Goal: Task Accomplishment & Management: Complete application form

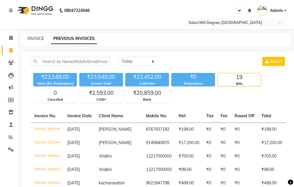
select select "[DATE]"
click at [33, 38] on link "INVOICE" at bounding box center [35, 38] width 17 height 5
select select "service"
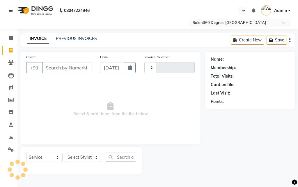
type input "2306"
select select "5215"
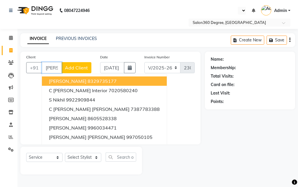
scroll to position [0, 1]
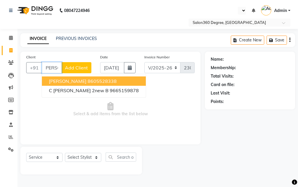
click at [55, 79] on span "[PERSON_NAME]" at bounding box center [68, 81] width 38 height 6
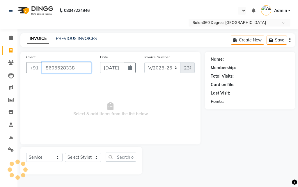
type input "8605528338"
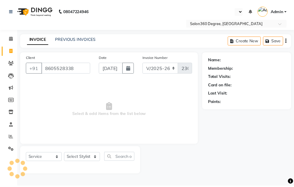
scroll to position [0, 0]
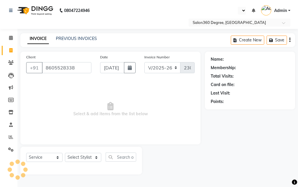
select select "1: Object"
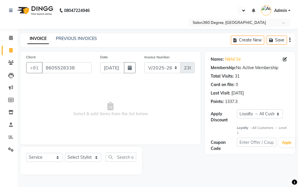
click at [88, 149] on div "Select Service Product Membership Package Voucher Prepaid Gift Card Select Styl…" at bounding box center [81, 160] width 122 height 28
drag, startPoint x: 92, startPoint y: 158, endPoint x: 91, endPoint y: 154, distance: 4.6
click at [92, 158] on select "Select Stylist [PERSON_NAME] [PERSON_NAME] dwarka [PERSON_NAME] khde [PERSON_NA…" at bounding box center [83, 156] width 36 height 9
select select "37037"
click at [65, 152] on select "Select Stylist [PERSON_NAME] [PERSON_NAME] dwarka [PERSON_NAME] khde [PERSON_NA…" at bounding box center [83, 156] width 36 height 9
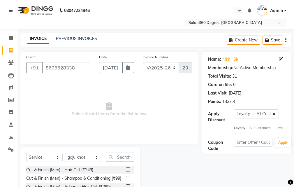
click at [126, 167] on div at bounding box center [130, 169] width 8 height 7
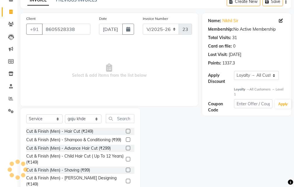
scroll to position [54, 0]
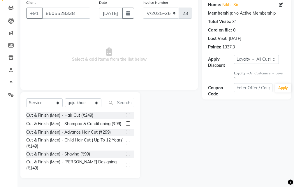
click at [126, 113] on label at bounding box center [128, 115] width 4 height 4
click at [126, 113] on input "checkbox" at bounding box center [128, 115] width 4 height 4
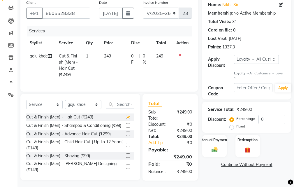
checkbox input "false"
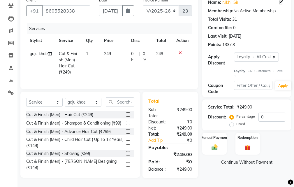
scroll to position [67, 0]
click at [126, 161] on div at bounding box center [130, 164] width 8 height 7
drag, startPoint x: 122, startPoint y: 160, endPoint x: 123, endPoint y: 152, distance: 8.0
click at [126, 162] on label at bounding box center [128, 164] width 4 height 4
click at [126, 162] on input "checkbox" at bounding box center [128, 164] width 4 height 4
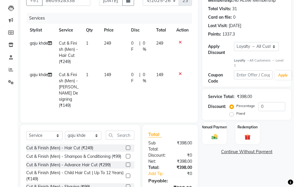
checkbox input "false"
click at [123, 87] on td "149" at bounding box center [113, 90] width 27 height 44
select select "37037"
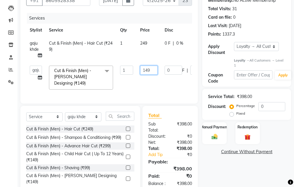
click at [154, 68] on input "149" at bounding box center [148, 69] width 17 height 9
type input "150"
drag, startPoint x: 148, startPoint y: 57, endPoint x: 142, endPoint y: 59, distance: 6.4
click at [148, 57] on tr "gaju khde Cut & Finish (Men) - Hair Cut (₹249) 1 249 0 F | 0 % 249" at bounding box center [138, 49] width 224 height 25
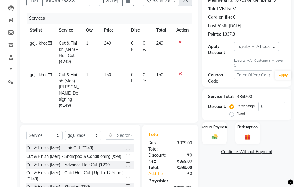
drag, startPoint x: 116, startPoint y: 57, endPoint x: 121, endPoint y: 56, distance: 5.5
click at [117, 56] on td "249" at bounding box center [113, 52] width 27 height 31
select select "37037"
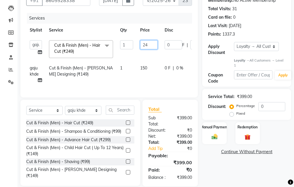
click at [151, 47] on input "24" at bounding box center [148, 44] width 17 height 9
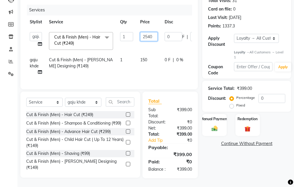
scroll to position [86, 0]
type input "250"
drag, startPoint x: 213, startPoint y: 154, endPoint x: 213, endPoint y: 147, distance: 7.0
click at [213, 154] on div "Name: Nikhil Sir Membership: No Active Membership Total Visits: 31 Card on file…" at bounding box center [248, 77] width 93 height 202
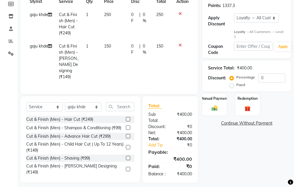
scroll to position [105, 0]
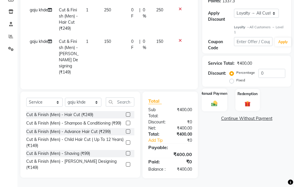
click at [219, 95] on div "Manual Payment" at bounding box center [214, 99] width 25 height 23
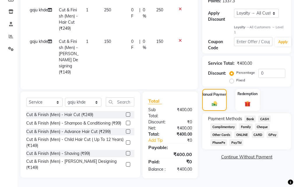
click at [266, 115] on span "CASH" at bounding box center [264, 118] width 13 height 7
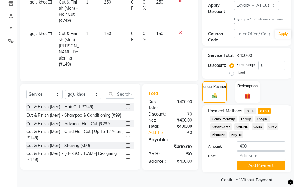
scroll to position [114, 0]
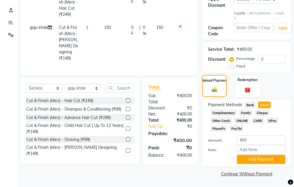
click at [246, 159] on button "Add Payment" at bounding box center [261, 159] width 48 height 9
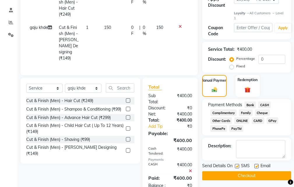
click at [238, 164] on label at bounding box center [237, 166] width 4 height 4
click at [238, 164] on input "checkbox" at bounding box center [237, 166] width 4 height 4
checkbox input "false"
click at [256, 166] on label at bounding box center [256, 166] width 4 height 4
click at [256, 166] on input "checkbox" at bounding box center [256, 166] width 4 height 4
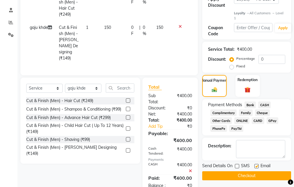
checkbox input "false"
click at [253, 173] on button "Checkout" at bounding box center [246, 175] width 89 height 9
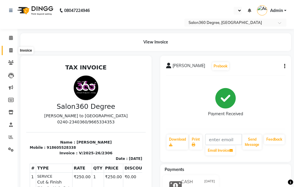
click at [11, 47] on span at bounding box center [11, 50] width 10 height 7
select select "service"
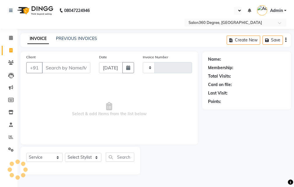
type input "2307"
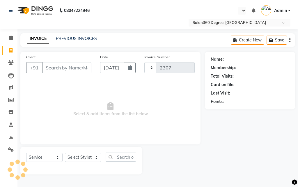
select select "5215"
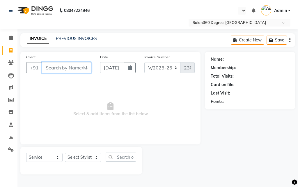
paste input "8975736161"
type input "8975736161"
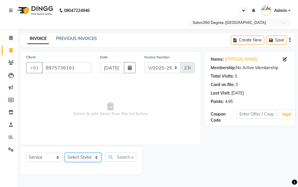
drag, startPoint x: 88, startPoint y: 157, endPoint x: 89, endPoint y: 153, distance: 3.5
click at [89, 156] on select "Select Stylist [PERSON_NAME] [PERSON_NAME] dwarka [PERSON_NAME] khde [PERSON_NA…" at bounding box center [83, 156] width 36 height 9
select select "33518"
click at [65, 152] on select "Select Stylist [PERSON_NAME] [PERSON_NAME] dwarka [PERSON_NAME] khde [PERSON_NA…" at bounding box center [83, 156] width 36 height 9
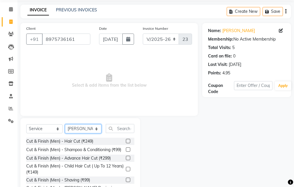
scroll to position [54, 0]
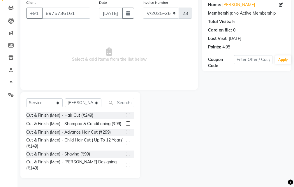
click at [126, 156] on label at bounding box center [128, 153] width 4 height 4
click at [126, 156] on input "checkbox" at bounding box center [128, 154] width 4 height 4
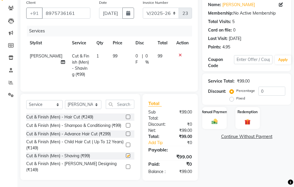
checkbox input "false"
drag, startPoint x: 118, startPoint y: 72, endPoint x: 129, endPoint y: 65, distance: 13.2
click at [119, 71] on td "99" at bounding box center [120, 64] width 23 height 31
select select "33518"
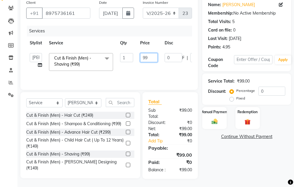
type input "9"
click at [151, 56] on input "number" at bounding box center [148, 57] width 17 height 9
type input "100"
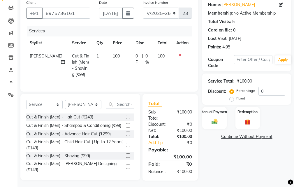
click at [214, 164] on div "Name: [PERSON_NAME] Membership: No Active Membership Total Visits: 5 Card on fi…" at bounding box center [248, 88] width 93 height 183
click at [208, 121] on div "Manual Payment" at bounding box center [214, 117] width 25 height 23
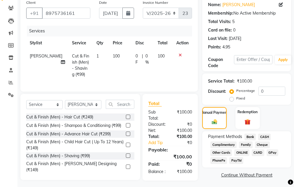
click at [261, 134] on span "CASH" at bounding box center [264, 136] width 13 height 7
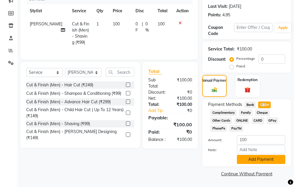
click at [248, 158] on button "Add Payment" at bounding box center [261, 159] width 48 height 9
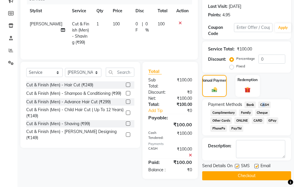
click at [218, 176] on button "Checkout" at bounding box center [246, 175] width 89 height 9
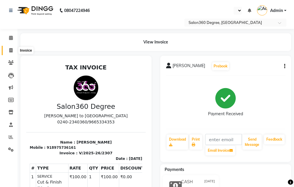
click at [9, 50] on span at bounding box center [11, 50] width 10 height 7
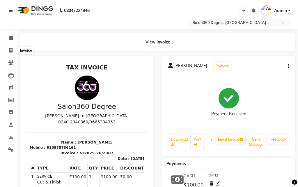
select select "5215"
select select "service"
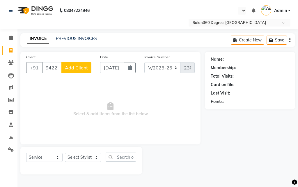
type input "9422709021"
click at [77, 68] on span "Add Client" at bounding box center [76, 68] width 23 height 6
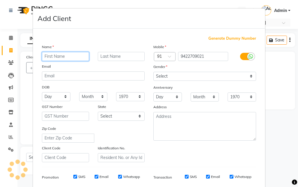
paste input "[PERSON_NAME]"
type input "[PERSON_NAME]"
click at [196, 84] on div "Anniversary" at bounding box center [204, 87] width 111 height 9
click at [171, 70] on div "Gender" at bounding box center [204, 67] width 111 height 8
click at [169, 81] on div "Mobile Country Code × 91 9422709021 Gender Select [DEMOGRAPHIC_DATA] [DEMOGRAPH…" at bounding box center [204, 103] width 111 height 118
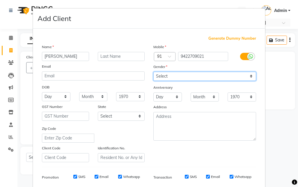
click at [168, 79] on select "Select [DEMOGRAPHIC_DATA] [DEMOGRAPHIC_DATA] Other Prefer Not To Say" at bounding box center [204, 76] width 103 height 9
select select "[DEMOGRAPHIC_DATA]"
click at [153, 72] on select "Select [DEMOGRAPHIC_DATA] [DEMOGRAPHIC_DATA] Other Prefer Not To Say" at bounding box center [204, 76] width 103 height 9
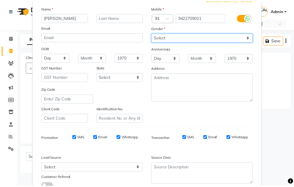
scroll to position [82, 0]
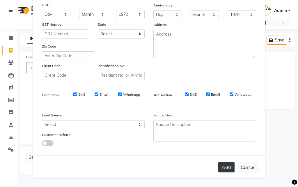
click at [219, 168] on button "Add" at bounding box center [226, 167] width 16 height 10
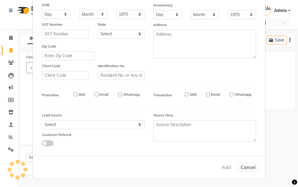
select select
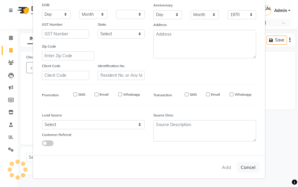
select select
checkbox input "false"
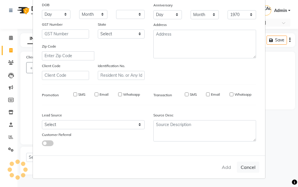
checkbox input "false"
select select "1: Object"
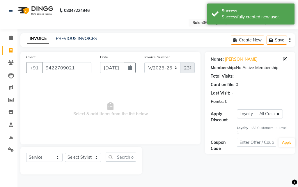
click at [94, 166] on div at bounding box center [81, 167] width 110 height 2
click at [94, 167] on div at bounding box center [81, 167] width 110 height 2
drag, startPoint x: 93, startPoint y: 159, endPoint x: 94, endPoint y: 154, distance: 5.3
click at [93, 159] on select "Select Stylist [PERSON_NAME] [PERSON_NAME] dwarka [PERSON_NAME] khde [PERSON_NA…" at bounding box center [83, 156] width 36 height 9
select select "37037"
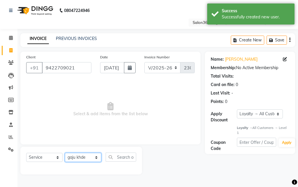
click at [65, 152] on select "Select Stylist [PERSON_NAME] [PERSON_NAME] dwarka [PERSON_NAME] khde [PERSON_NA…" at bounding box center [83, 156] width 36 height 9
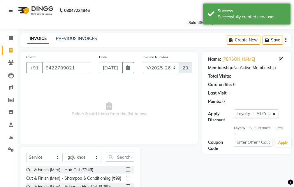
click at [126, 168] on label at bounding box center [128, 169] width 4 height 4
click at [126, 168] on input "checkbox" at bounding box center [128, 170] width 4 height 4
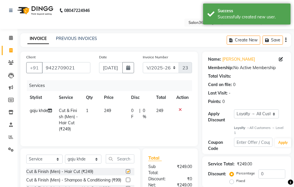
click at [125, 117] on td "249" at bounding box center [113, 119] width 27 height 31
checkbox input "false"
select select "37037"
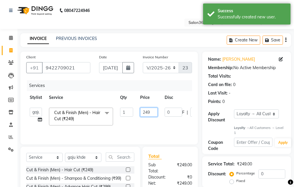
click at [155, 113] on input "249" at bounding box center [148, 111] width 17 height 9
type input "200"
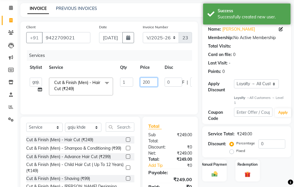
scroll to position [61, 0]
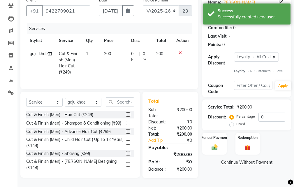
click at [221, 173] on div "Name: [PERSON_NAME] Membership: No Active Membership Total Visits: Card on file…" at bounding box center [248, 86] width 93 height 183
drag, startPoint x: 96, startPoint y: 105, endPoint x: 100, endPoint y: 99, distance: 7.6
click at [97, 101] on select "Select Stylist [PERSON_NAME] [PERSON_NAME] dwarka [PERSON_NAME] khde [PERSON_NA…" at bounding box center [83, 101] width 36 height 9
select select "81024"
click at [65, 97] on select "Select Stylist [PERSON_NAME] [PERSON_NAME] dwarka [PERSON_NAME] khde [PERSON_NA…" at bounding box center [83, 101] width 36 height 9
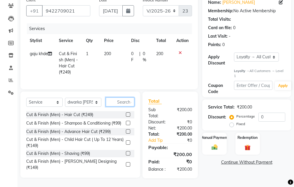
click at [127, 101] on input "text" at bounding box center [120, 101] width 29 height 9
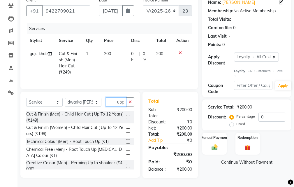
scroll to position [0, 0]
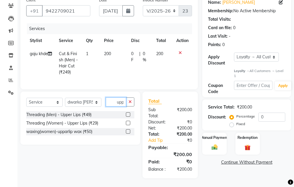
type input "upp"
click at [129, 124] on label at bounding box center [128, 122] width 4 height 4
click at [129, 124] on input "checkbox" at bounding box center [128, 123] width 4 height 4
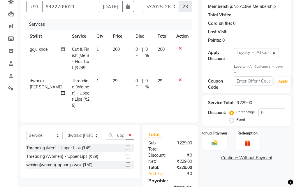
checkbox input "false"
click at [123, 83] on td "29" at bounding box center [120, 93] width 23 height 38
select select "81024"
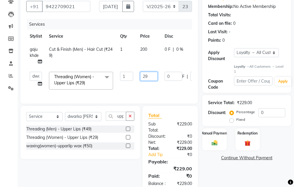
click at [149, 77] on input "29" at bounding box center [148, 76] width 17 height 9
type input "2"
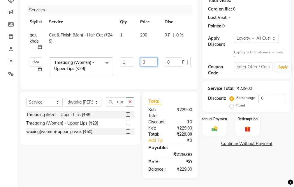
scroll to position [86, 0]
type input "30"
click at [214, 161] on div "Name: [PERSON_NAME] Membership: No Active Membership Total Visits: Card on file…" at bounding box center [248, 77] width 93 height 202
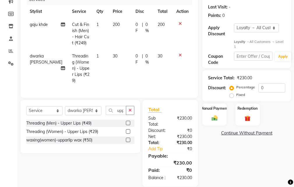
drag, startPoint x: 214, startPoint y: 109, endPoint x: 231, endPoint y: 124, distance: 22.3
click at [214, 110] on label "Manual Payment" at bounding box center [214, 108] width 28 height 5
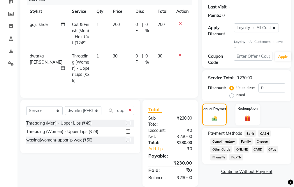
click at [251, 135] on span "Bank" at bounding box center [249, 133] width 11 height 7
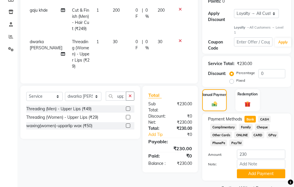
scroll to position [114, 0]
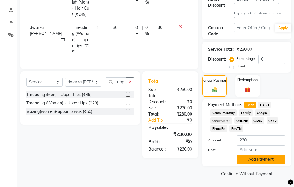
click at [249, 157] on button "Add Payment" at bounding box center [261, 159] width 48 height 9
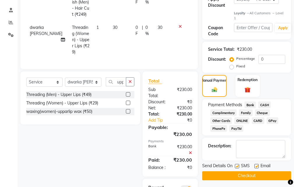
click at [243, 172] on button "Checkout" at bounding box center [246, 175] width 89 height 9
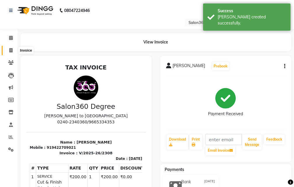
click at [7, 52] on span at bounding box center [11, 50] width 10 height 7
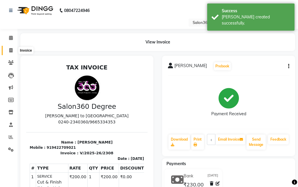
select select "5215"
select select "service"
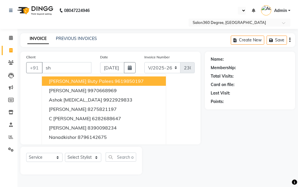
type input "s"
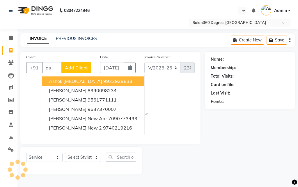
type input "a"
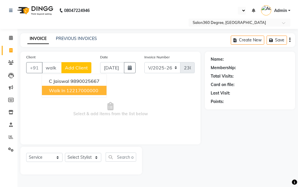
click at [80, 96] on ngb-typeahead-window "C Jaiswal 9890025667 Walk In 12217000000" at bounding box center [74, 86] width 65 height 24
click at [88, 93] on button "Walk In 12217000000" at bounding box center [74, 90] width 65 height 9
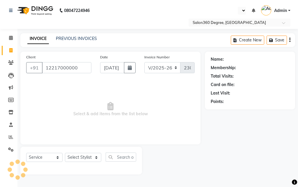
type input "12217000000"
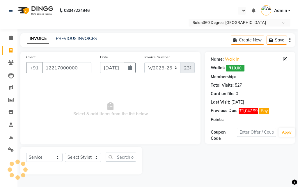
select select "1: Object"
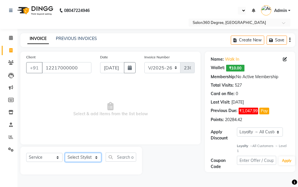
drag, startPoint x: 85, startPoint y: 157, endPoint x: 84, endPoint y: 152, distance: 4.1
click at [85, 156] on select "Select Stylist [PERSON_NAME] [PERSON_NAME] dwarka [PERSON_NAME] khde [PERSON_NA…" at bounding box center [83, 156] width 36 height 9
select select "33518"
click at [65, 152] on select "Select Stylist [PERSON_NAME] [PERSON_NAME] dwarka [PERSON_NAME] khde [PERSON_NA…" at bounding box center [83, 156] width 36 height 9
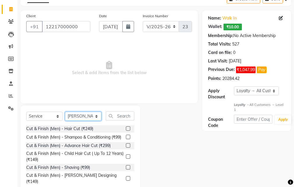
scroll to position [54, 0]
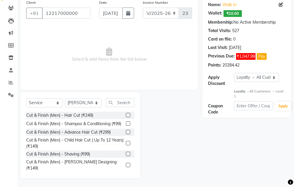
drag, startPoint x: 123, startPoint y: 157, endPoint x: 123, endPoint y: 153, distance: 3.8
click at [126, 156] on label at bounding box center [128, 153] width 4 height 4
click at [126, 156] on input "checkbox" at bounding box center [128, 154] width 4 height 4
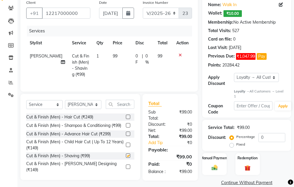
checkbox input "false"
click at [118, 73] on td "99" at bounding box center [120, 64] width 23 height 31
select select "33518"
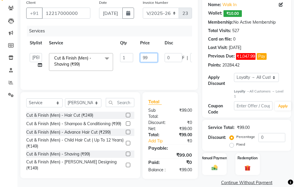
click at [152, 59] on input "99" at bounding box center [148, 57] width 17 height 9
type input "9"
type input "100"
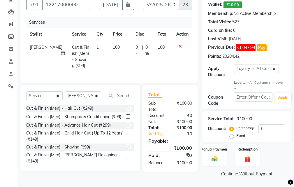
scroll to position [67, 0]
click at [221, 149] on div "Manual Payment" at bounding box center [214, 155] width 25 height 23
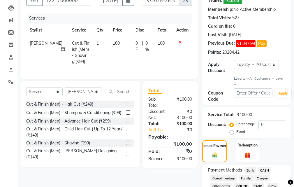
click at [267, 170] on span "CASH" at bounding box center [264, 169] width 13 height 7
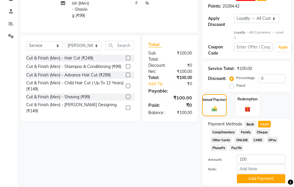
scroll to position [132, 0]
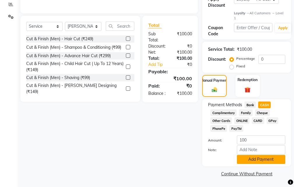
click at [251, 161] on button "Add Payment" at bounding box center [261, 159] width 48 height 9
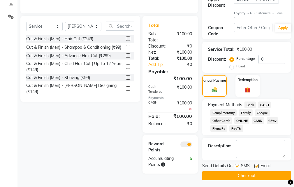
click at [231, 178] on button "Checkout" at bounding box center [246, 175] width 89 height 9
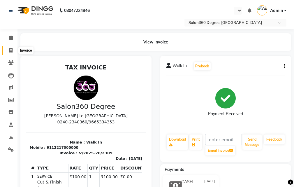
click at [8, 47] on span at bounding box center [11, 50] width 10 height 7
select select "5215"
select select "service"
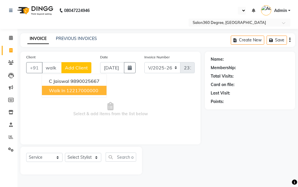
click at [58, 89] on span "Walk In" at bounding box center [57, 90] width 16 height 6
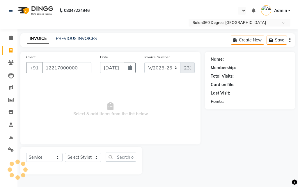
type input "12217000000"
select select "1: Object"
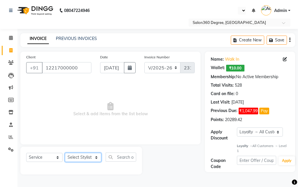
click at [85, 154] on select "Select Stylist [PERSON_NAME] [PERSON_NAME] dwarka [PERSON_NAME] khde [PERSON_NA…" at bounding box center [83, 156] width 36 height 9
select select "33518"
click at [65, 152] on select "Select Stylist [PERSON_NAME] [PERSON_NAME] dwarka [PERSON_NAME] khde [PERSON_NA…" at bounding box center [83, 156] width 36 height 9
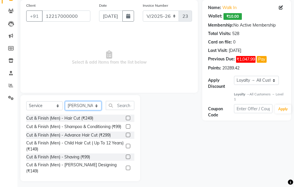
scroll to position [54, 0]
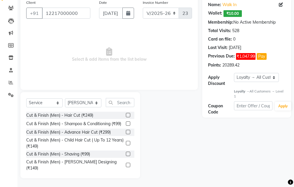
click at [126, 166] on label at bounding box center [128, 164] width 4 height 4
click at [126, 166] on input "checkbox" at bounding box center [128, 165] width 4 height 4
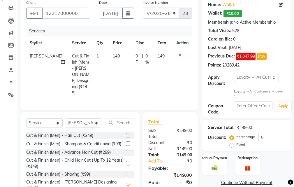
checkbox input "false"
click at [125, 56] on td "149" at bounding box center [120, 74] width 23 height 50
select select "33518"
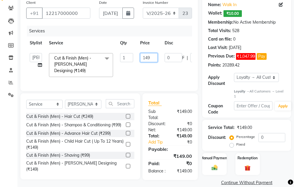
click at [151, 58] on input "149" at bounding box center [148, 57] width 17 height 9
type input "150"
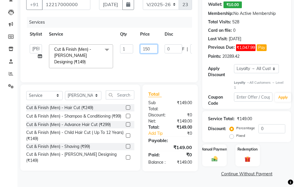
scroll to position [67, 0]
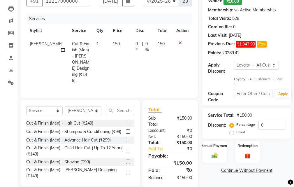
drag, startPoint x: 191, startPoint y: 169, endPoint x: 202, endPoint y: 154, distance: 18.7
click at [191, 174] on div "₹150.00" at bounding box center [183, 177] width 26 height 6
click at [205, 149] on div "Manual Payment" at bounding box center [214, 151] width 25 height 23
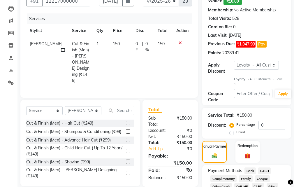
click at [250, 170] on span "Bank" at bounding box center [249, 170] width 11 height 7
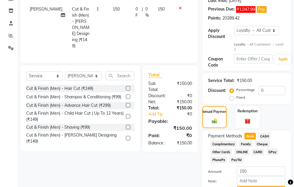
scroll to position [132, 0]
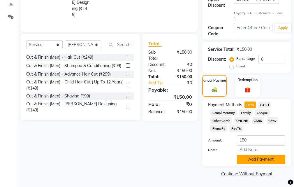
click at [250, 160] on button "Add Payment" at bounding box center [261, 159] width 48 height 9
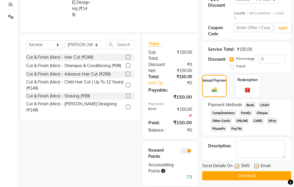
click at [238, 178] on button "Checkout" at bounding box center [246, 175] width 89 height 9
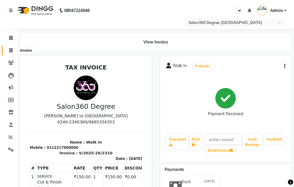
click at [10, 53] on span at bounding box center [11, 50] width 10 height 7
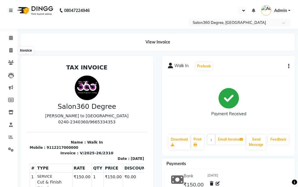
select select "5215"
select select "service"
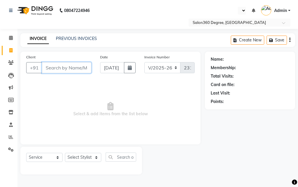
paste input "7499614935"
type input "7499614935"
click at [84, 70] on span "Add Client" at bounding box center [76, 68] width 23 height 6
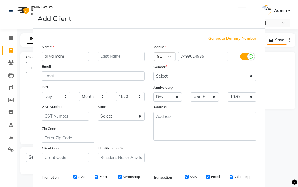
type input "priya mam"
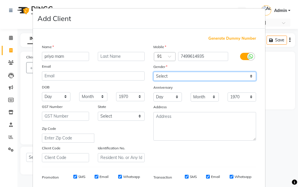
click at [194, 79] on select "Select [DEMOGRAPHIC_DATA] [DEMOGRAPHIC_DATA] Other Prefer Not To Say" at bounding box center [204, 76] width 103 height 9
select select "[DEMOGRAPHIC_DATA]"
click at [153, 72] on select "Select [DEMOGRAPHIC_DATA] [DEMOGRAPHIC_DATA] Other Prefer Not To Say" at bounding box center [204, 76] width 103 height 9
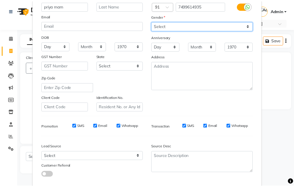
scroll to position [82, 0]
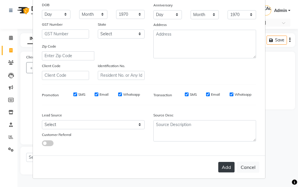
click at [226, 167] on button "Add" at bounding box center [226, 167] width 16 height 10
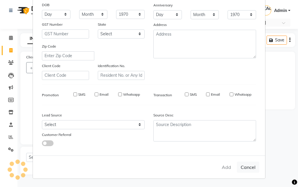
select select
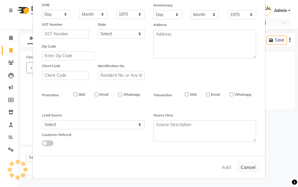
select select
checkbox input "false"
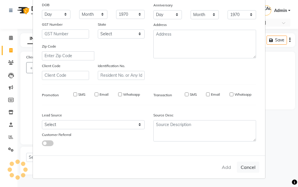
checkbox input "false"
select select "1: Object"
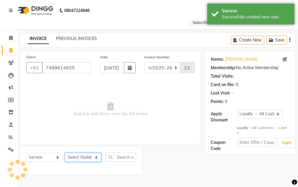
click at [90, 155] on select "Select Stylist [PERSON_NAME] [PERSON_NAME] dwarka [PERSON_NAME] khde [PERSON_NA…" at bounding box center [83, 156] width 36 height 9
select select "81024"
click at [65, 152] on select "Select Stylist [PERSON_NAME] [PERSON_NAME] dwarka [PERSON_NAME] khde [PERSON_NA…" at bounding box center [83, 156] width 36 height 9
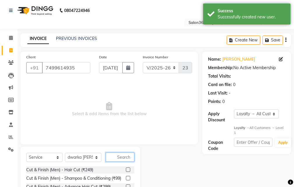
click at [115, 158] on input "text" at bounding box center [120, 156] width 29 height 9
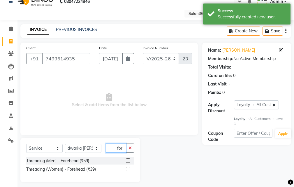
scroll to position [13, 0]
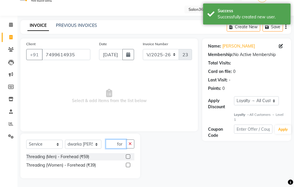
type input "for"
drag, startPoint x: 127, startPoint y: 166, endPoint x: 120, endPoint y: 126, distance: 40.3
click at [128, 164] on label at bounding box center [128, 164] width 4 height 4
click at [128, 164] on input "checkbox" at bounding box center [128, 165] width 4 height 4
checkbox input "true"
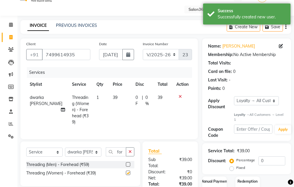
drag, startPoint x: 115, startPoint y: 115, endPoint x: 117, endPoint y: 105, distance: 9.8
click at [116, 113] on td "39" at bounding box center [120, 110] width 23 height 38
select select "81024"
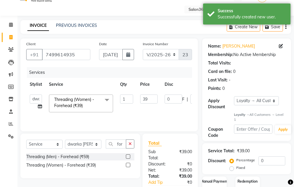
checkbox input "false"
click at [152, 104] on td "39" at bounding box center [148, 103] width 24 height 25
click at [151, 102] on input "39" at bounding box center [148, 98] width 17 height 9
type input "3"
type input "40"
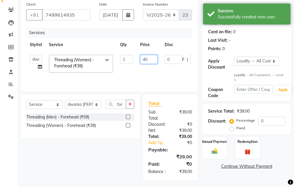
scroll to position [54, 0]
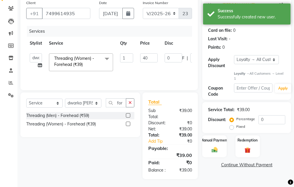
click at [210, 180] on main "INVOICE PREVIOUS INVOICES Create New Save Client [PHONE_NUMBER] Date [DATE] Inv…" at bounding box center [155, 83] width 276 height 208
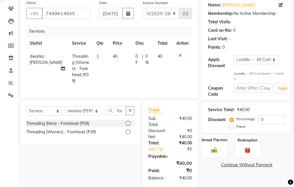
click at [215, 143] on div "Manual Payment" at bounding box center [214, 146] width 25 height 23
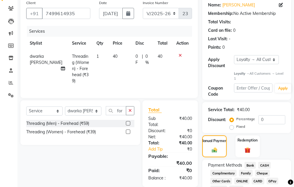
click at [269, 166] on span "CASH" at bounding box center [264, 165] width 13 height 7
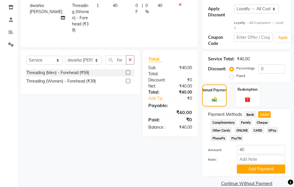
scroll to position [114, 0]
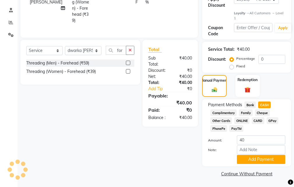
click at [257, 166] on div "Payment Methods Bank CASH Complimentary Family Cheque Other Cards ONLINE CARD G…" at bounding box center [246, 132] width 89 height 67
click at [253, 161] on button "Add Payment" at bounding box center [261, 159] width 48 height 9
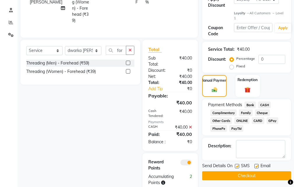
click at [249, 174] on button "Checkout" at bounding box center [246, 175] width 89 height 9
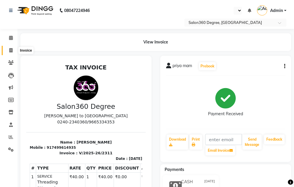
drag, startPoint x: 15, startPoint y: 52, endPoint x: 26, endPoint y: 53, distance: 11.7
click at [14, 52] on span at bounding box center [11, 50] width 10 height 7
select select "5215"
select select "service"
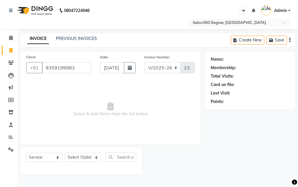
type input "9359199983"
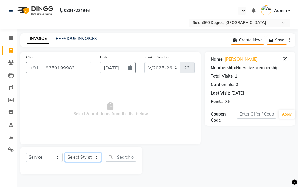
click at [81, 154] on select "Select Stylist [PERSON_NAME] [PERSON_NAME] dwarka [PERSON_NAME] khde [PERSON_NA…" at bounding box center [83, 156] width 36 height 9
select select "68192"
click at [65, 152] on select "Select Stylist [PERSON_NAME] [PERSON_NAME] dwarka [PERSON_NAME] khde [PERSON_NA…" at bounding box center [83, 156] width 36 height 9
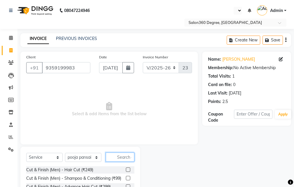
click at [118, 157] on input "text" at bounding box center [120, 156] width 29 height 9
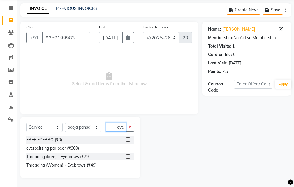
type input "eye"
click at [128, 164] on label at bounding box center [128, 164] width 4 height 4
click at [128, 164] on input "checkbox" at bounding box center [128, 165] width 4 height 4
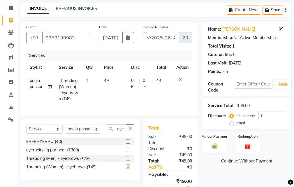
checkbox input "false"
drag, startPoint x: 112, startPoint y: 82, endPoint x: 118, endPoint y: 83, distance: 5.9
click at [112, 81] on td "49" at bounding box center [113, 89] width 27 height 31
select select "68192"
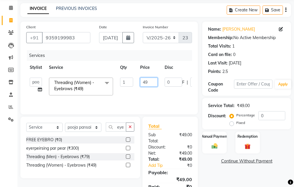
click at [149, 83] on input "49" at bounding box center [148, 81] width 17 height 9
type input "4"
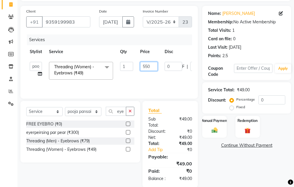
scroll to position [54, 0]
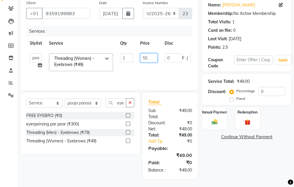
type input "5"
type input "50"
click at [224, 154] on div "Name: [PERSON_NAME] Membership: No Active Membership Total Visits: 1 Card on fi…" at bounding box center [248, 87] width 93 height 181
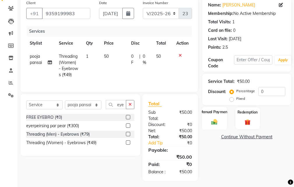
click at [216, 116] on div "Manual Payment" at bounding box center [214, 118] width 25 height 23
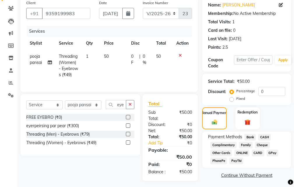
click at [250, 136] on span "Bank" at bounding box center [249, 137] width 11 height 7
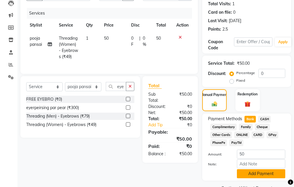
scroll to position [86, 0]
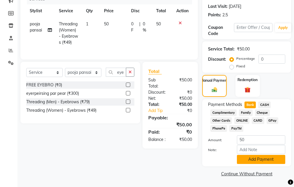
click at [248, 161] on button "Add Payment" at bounding box center [261, 159] width 48 height 9
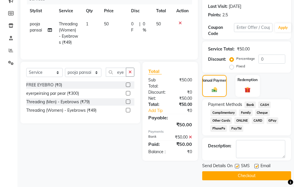
click at [229, 175] on button "Checkout" at bounding box center [246, 175] width 89 height 9
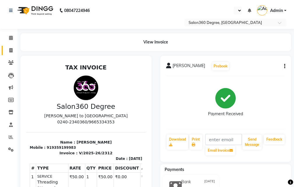
click at [11, 54] on link "Invoice" at bounding box center [9, 51] width 14 height 10
select select "service"
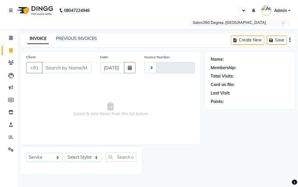
type input "2313"
select select "5215"
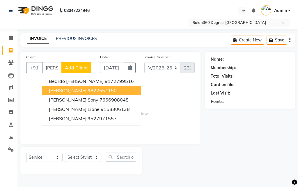
click at [65, 93] on span "[PERSON_NAME]" at bounding box center [68, 90] width 38 height 6
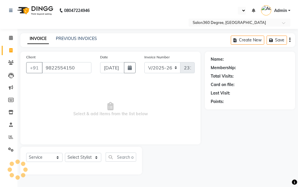
type input "9822554150"
select select "1: Object"
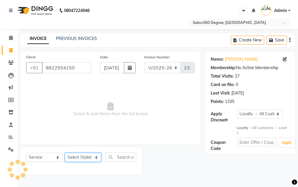
drag, startPoint x: 78, startPoint y: 158, endPoint x: 80, endPoint y: 154, distance: 4.4
click at [79, 157] on select "Select Stylist [PERSON_NAME] [PERSON_NAME] dwarka [PERSON_NAME] khde [PERSON_NA…" at bounding box center [83, 156] width 36 height 9
select select "33518"
click at [65, 152] on select "Select Stylist [PERSON_NAME] [PERSON_NAME] dwarka [PERSON_NAME] khde [PERSON_NA…" at bounding box center [83, 156] width 36 height 9
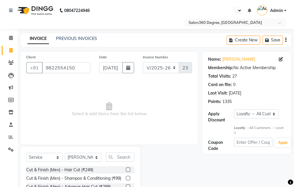
drag, startPoint x: 122, startPoint y: 170, endPoint x: 124, endPoint y: 165, distance: 5.2
click at [126, 170] on label at bounding box center [128, 169] width 4 height 4
click at [126, 170] on input "checkbox" at bounding box center [128, 170] width 4 height 4
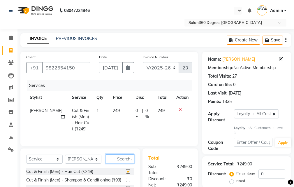
click at [124, 163] on input "text" at bounding box center [120, 158] width 29 height 9
checkbox input "false"
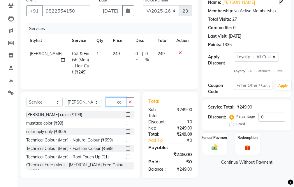
type input "col"
click at [126, 137] on label at bounding box center [128, 139] width 4 height 4
click at [126, 138] on input "checkbox" at bounding box center [128, 140] width 4 height 4
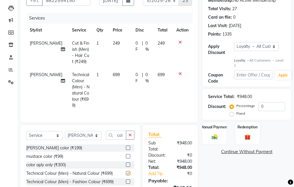
checkbox input "false"
drag, startPoint x: 121, startPoint y: 48, endPoint x: 138, endPoint y: 45, distance: 17.1
click at [121, 48] on td "249" at bounding box center [120, 52] width 23 height 31
select select "33518"
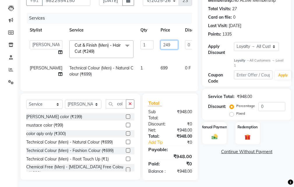
click at [160, 44] on input "249" at bounding box center [168, 44] width 17 height 9
type input "250"
drag, startPoint x: 149, startPoint y: 68, endPoint x: 138, endPoint y: 77, distance: 13.9
click at [148, 69] on tr "[PERSON_NAME] Technical Colour (Men) - Natural Colour (₹699) 1 699 0 F | 0 % 699" at bounding box center [148, 70] width 245 height 19
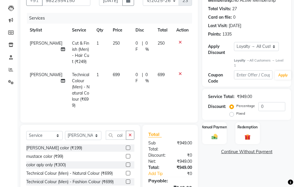
click at [124, 83] on td "699" at bounding box center [120, 90] width 23 height 44
select select "33518"
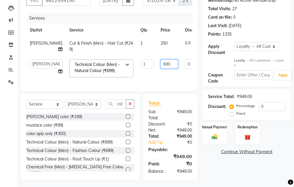
click at [160, 68] on input "699" at bounding box center [168, 63] width 17 height 9
type input "6"
type input "750"
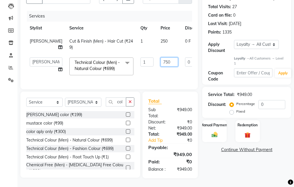
scroll to position [86, 0]
click at [209, 161] on div "Name: [PERSON_NAME] Membership: No Active Membership Total Visits: 27 Card on f…" at bounding box center [248, 80] width 93 height 196
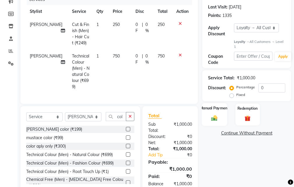
drag, startPoint x: 225, startPoint y: 112, endPoint x: 221, endPoint y: 115, distance: 4.2
click at [224, 113] on div "Manual Payment" at bounding box center [214, 114] width 25 height 23
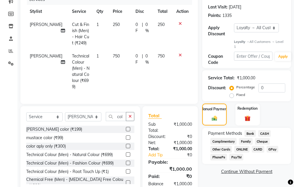
click at [265, 132] on span "CASH" at bounding box center [264, 133] width 13 height 7
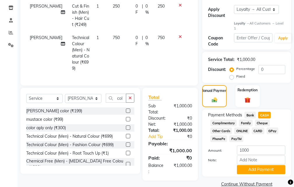
scroll to position [114, 0]
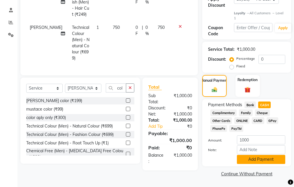
click at [242, 159] on button "Add Payment" at bounding box center [261, 159] width 48 height 9
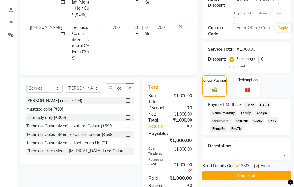
click at [232, 177] on button "Checkout" at bounding box center [246, 175] width 89 height 9
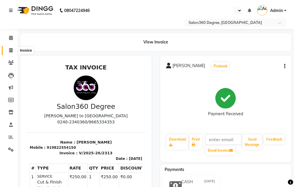
click at [6, 48] on span at bounding box center [11, 50] width 10 height 7
select select "service"
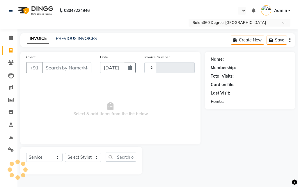
type input "2314"
select select "5215"
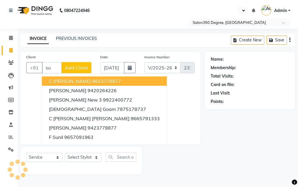
type input "s"
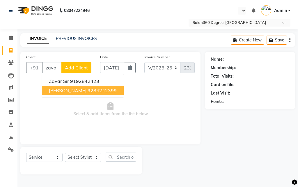
click at [71, 86] on button "[PERSON_NAME] 9284242399" at bounding box center [83, 90] width 82 height 9
type input "9284242399"
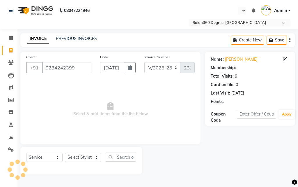
select select "1: Object"
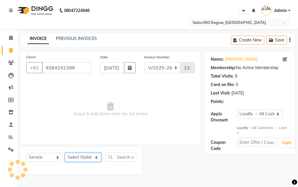
drag, startPoint x: 81, startPoint y: 158, endPoint x: 84, endPoint y: 152, distance: 6.1
click at [84, 152] on div "Select Service Product Membership Package Voucher Prepaid Gift Card Select Styl…" at bounding box center [81, 159] width 110 height 14
select select "33523"
click at [65, 152] on select "Select Stylist [PERSON_NAME] [PERSON_NAME] dwarka [PERSON_NAME] khde [PERSON_NA…" at bounding box center [83, 156] width 36 height 9
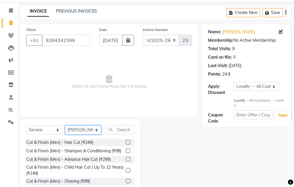
scroll to position [54, 0]
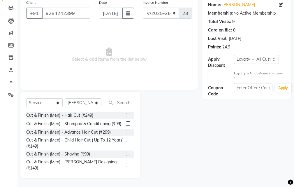
drag, startPoint x: 124, startPoint y: 157, endPoint x: 120, endPoint y: 136, distance: 21.6
click at [126, 156] on div at bounding box center [130, 153] width 8 height 7
drag, startPoint x: 125, startPoint y: 158, endPoint x: 121, endPoint y: 152, distance: 6.1
click at [126, 156] on label at bounding box center [128, 153] width 4 height 4
click at [126, 156] on input "checkbox" at bounding box center [128, 154] width 4 height 4
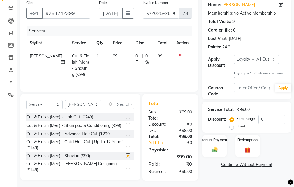
checkbox input "false"
click at [123, 65] on td "99" at bounding box center [120, 64] width 23 height 31
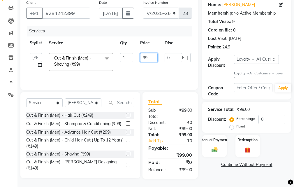
type input "9"
click at [152, 56] on input "9" at bounding box center [148, 57] width 17 height 9
type input "100"
drag, startPoint x: 198, startPoint y: 173, endPoint x: 205, endPoint y: 160, distance: 14.5
click at [199, 172] on div "Total Sub Total: ₹99.00 Discount: ₹0 Net: ₹99.00 Total: ₹99.00 Add Tip ₹0 Payab…" at bounding box center [171, 135] width 62 height 86
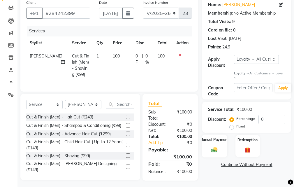
drag, startPoint x: 209, startPoint y: 146, endPoint x: 222, endPoint y: 148, distance: 13.4
click at [210, 146] on img at bounding box center [214, 149] width 10 height 7
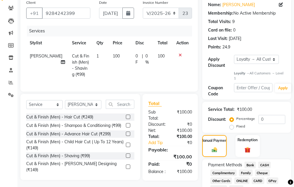
click at [264, 162] on span "CASH" at bounding box center [264, 164] width 13 height 7
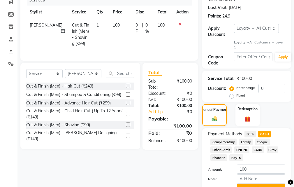
scroll to position [113, 0]
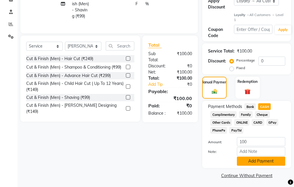
click at [264, 164] on button "Add Payment" at bounding box center [261, 160] width 48 height 9
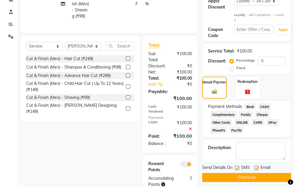
click at [257, 174] on button "Checkout" at bounding box center [246, 177] width 89 height 9
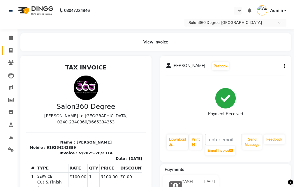
click at [11, 54] on link "Invoice" at bounding box center [9, 51] width 14 height 10
select select "service"
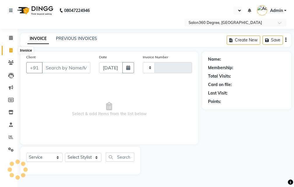
type input "2315"
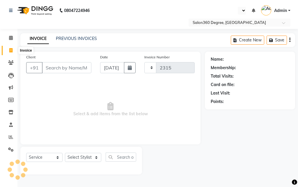
select select "5215"
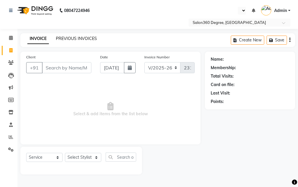
click at [80, 37] on link "PREVIOUS INVOICES" at bounding box center [76, 38] width 41 height 5
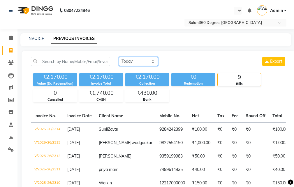
click at [147, 58] on select "[DATE] [DATE] Custom Range" at bounding box center [138, 61] width 39 height 9
select select "[DATE]"
click at [119, 57] on select "[DATE] [DATE] Custom Range" at bounding box center [138, 61] width 39 height 9
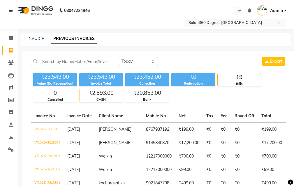
click at [108, 99] on div "CASH" at bounding box center [100, 99] width 43 height 5
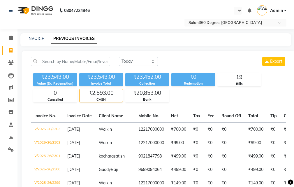
click at [100, 97] on div "CASH" at bounding box center [100, 99] width 43 height 5
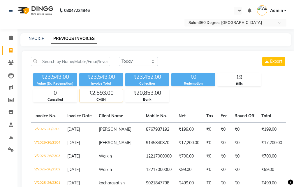
click at [100, 97] on div "CASH" at bounding box center [100, 99] width 43 height 5
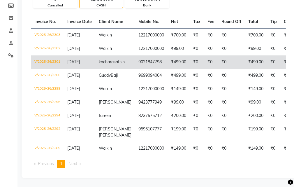
scroll to position [110, 0]
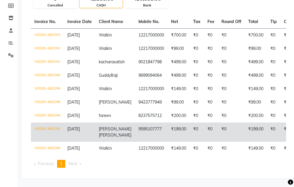
click at [57, 122] on td "V/2025-26/2292" at bounding box center [47, 131] width 33 height 19
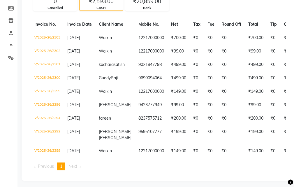
scroll to position [81, 0]
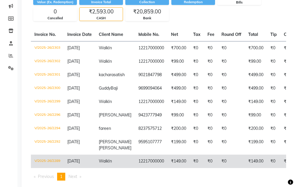
click at [75, 163] on span "[DATE]" at bounding box center [73, 160] width 13 height 5
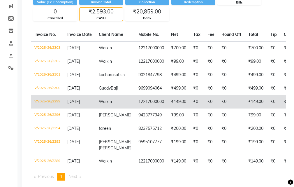
click at [65, 106] on td "[DATE]" at bounding box center [79, 101] width 31 height 13
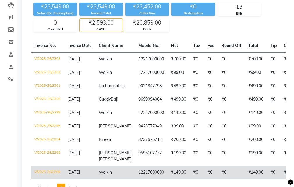
scroll to position [110, 0]
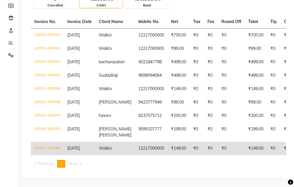
click at [52, 141] on td "V/2025-26/2289" at bounding box center [47, 147] width 33 height 13
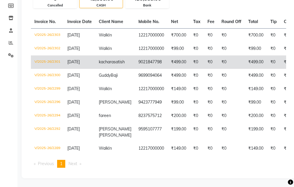
scroll to position [0, 0]
